Goal: Information Seeking & Learning: Learn about a topic

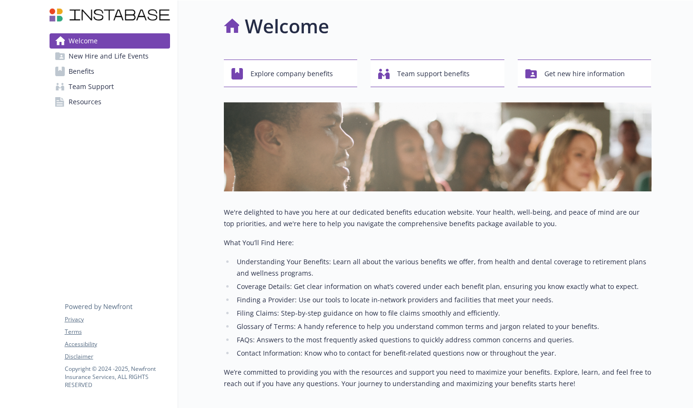
click at [110, 69] on link "Benefits" at bounding box center [110, 71] width 120 height 15
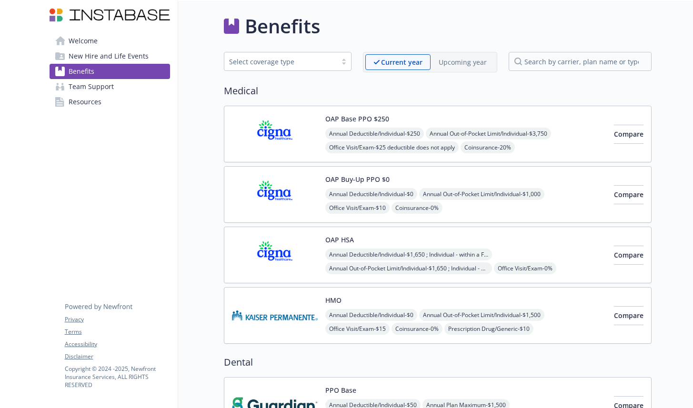
click at [83, 39] on span "Welcome" at bounding box center [83, 40] width 29 height 15
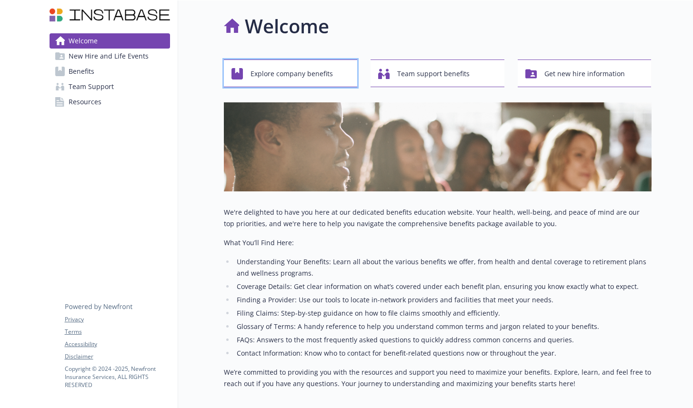
click at [305, 77] on span "Explore company benefits" at bounding box center [291, 74] width 82 height 18
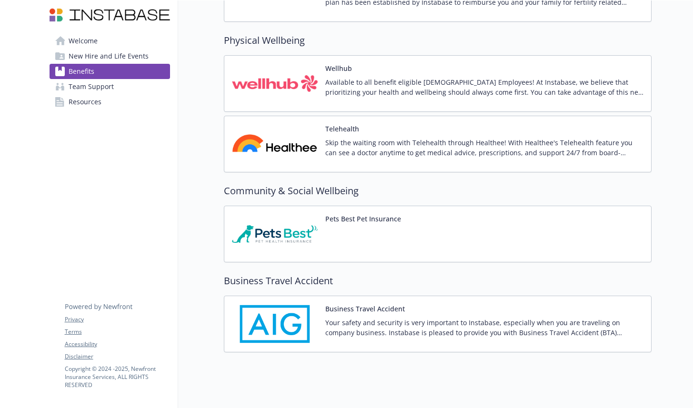
scroll to position [1930, 0]
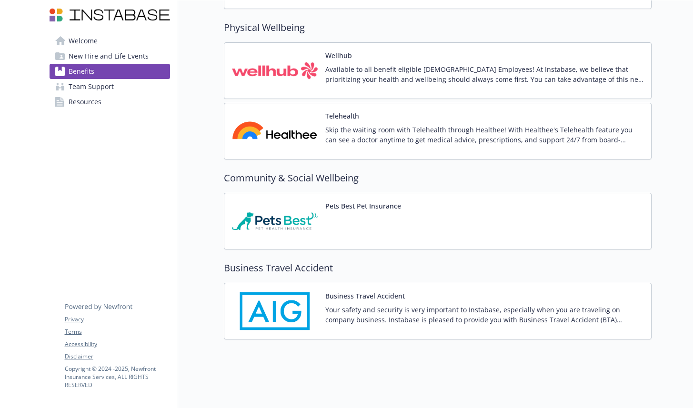
click at [117, 102] on link "Resources" at bounding box center [110, 101] width 120 height 15
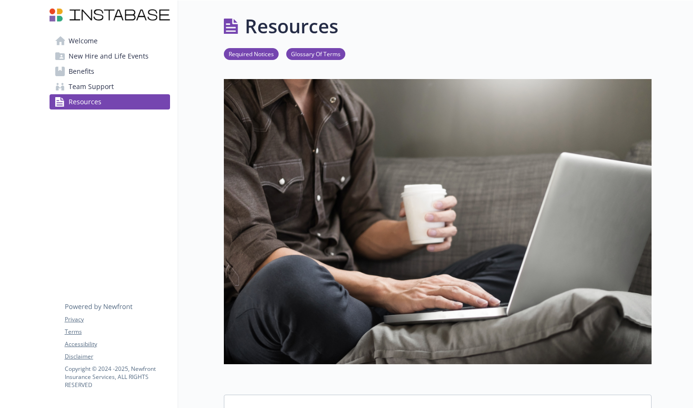
click at [100, 70] on link "Benefits" at bounding box center [110, 71] width 120 height 15
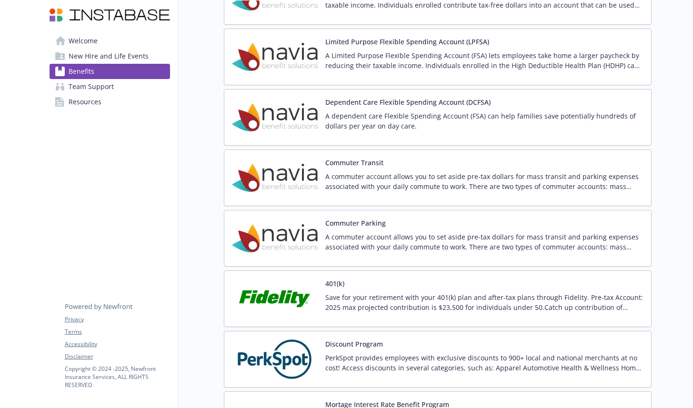
scroll to position [1213, 0]
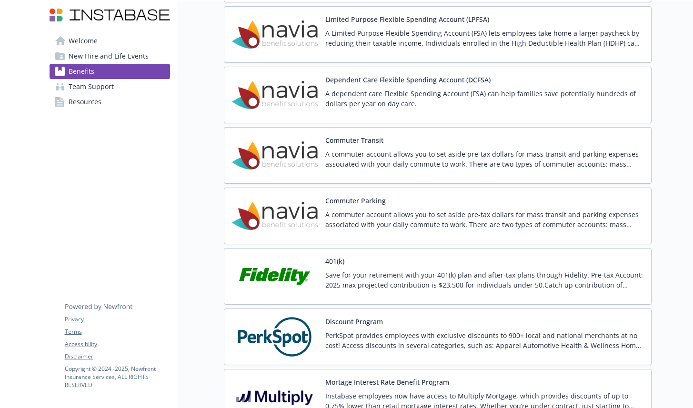
click at [413, 291] on div "Save for your retirement with your 401(k) plan and after-tax plans through Fide…" at bounding box center [484, 283] width 318 height 27
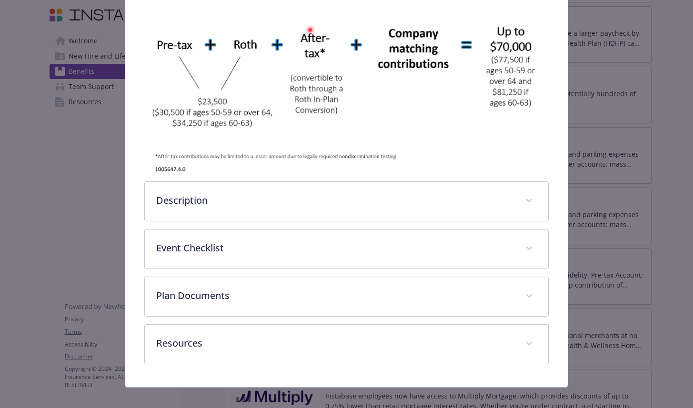
scroll to position [226, 0]
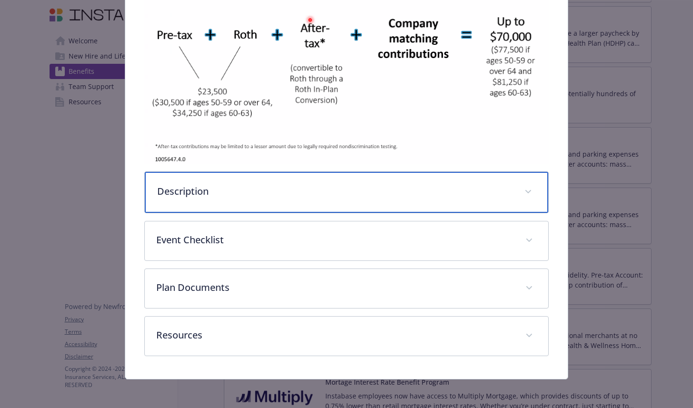
click at [341, 182] on div "Description" at bounding box center [346, 192] width 403 height 41
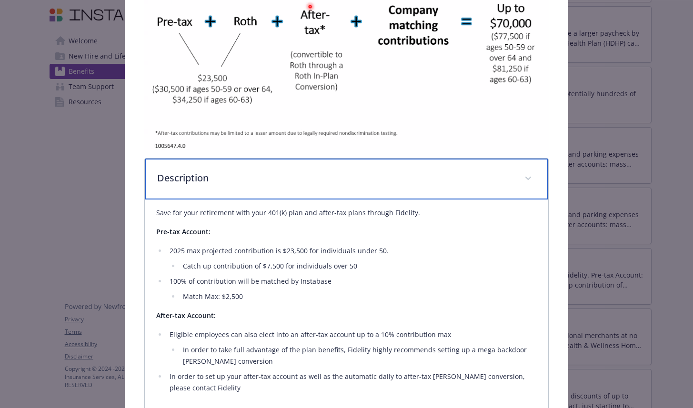
scroll to position [240, 0]
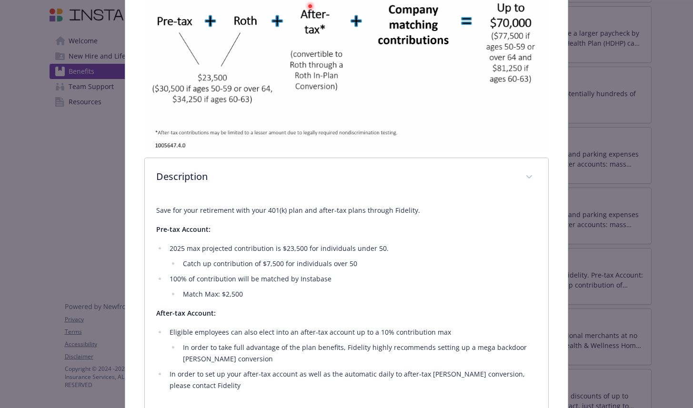
click at [449, 120] on img "details for plan Financial Wellbeing - 401(k) - 401(k)" at bounding box center [346, 35] width 404 height 229
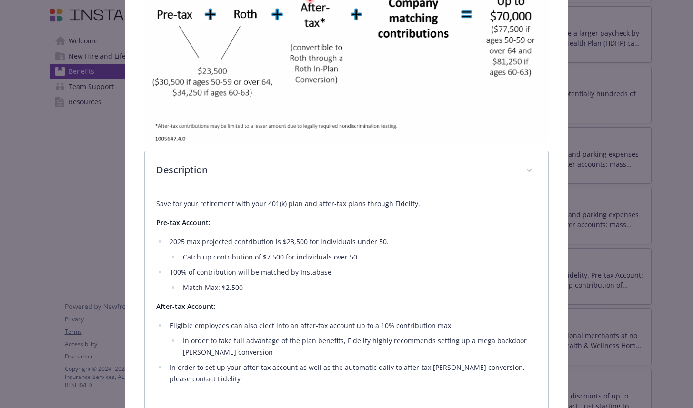
scroll to position [0, 0]
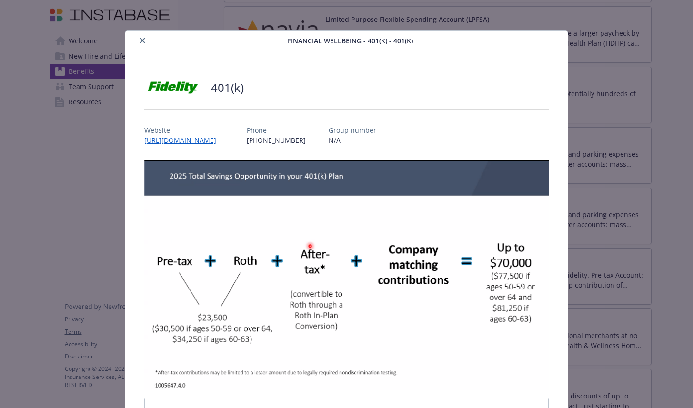
click at [144, 40] on icon "close" at bounding box center [142, 41] width 6 height 6
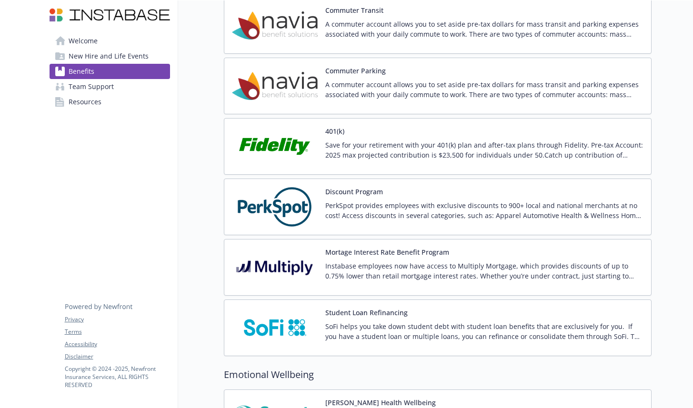
scroll to position [1369, 0]
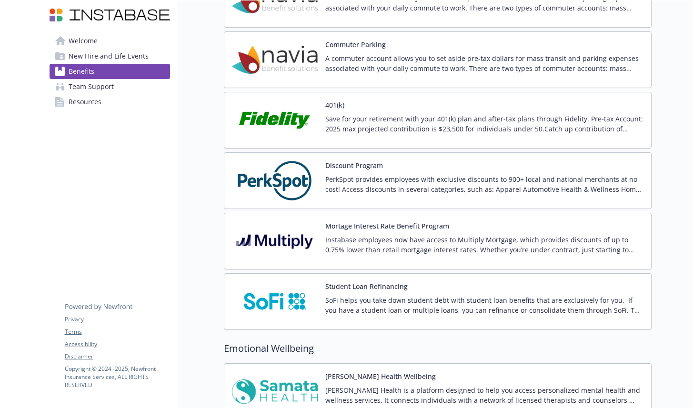
click at [466, 117] on p "Save for your retirement with your 401(k) plan and after-tax plans through Fide…" at bounding box center [484, 124] width 318 height 20
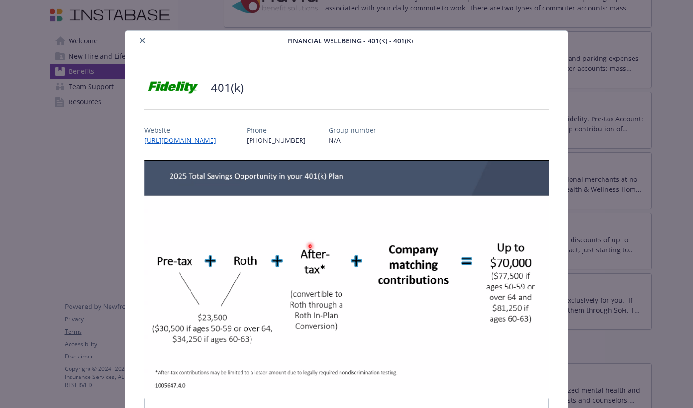
scroll to position [29, 0]
